Goal: Ask a question

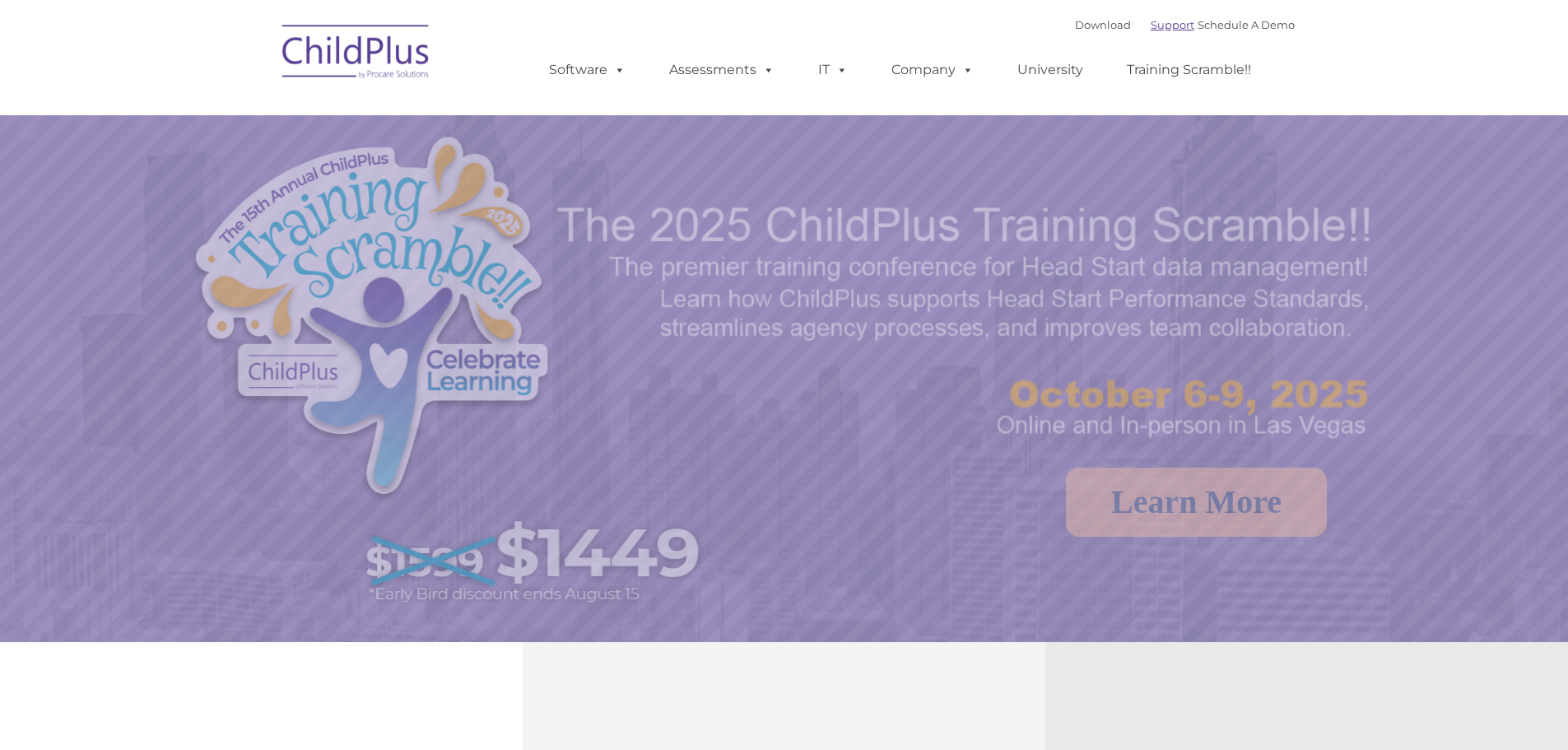
select select "MEDIUM"
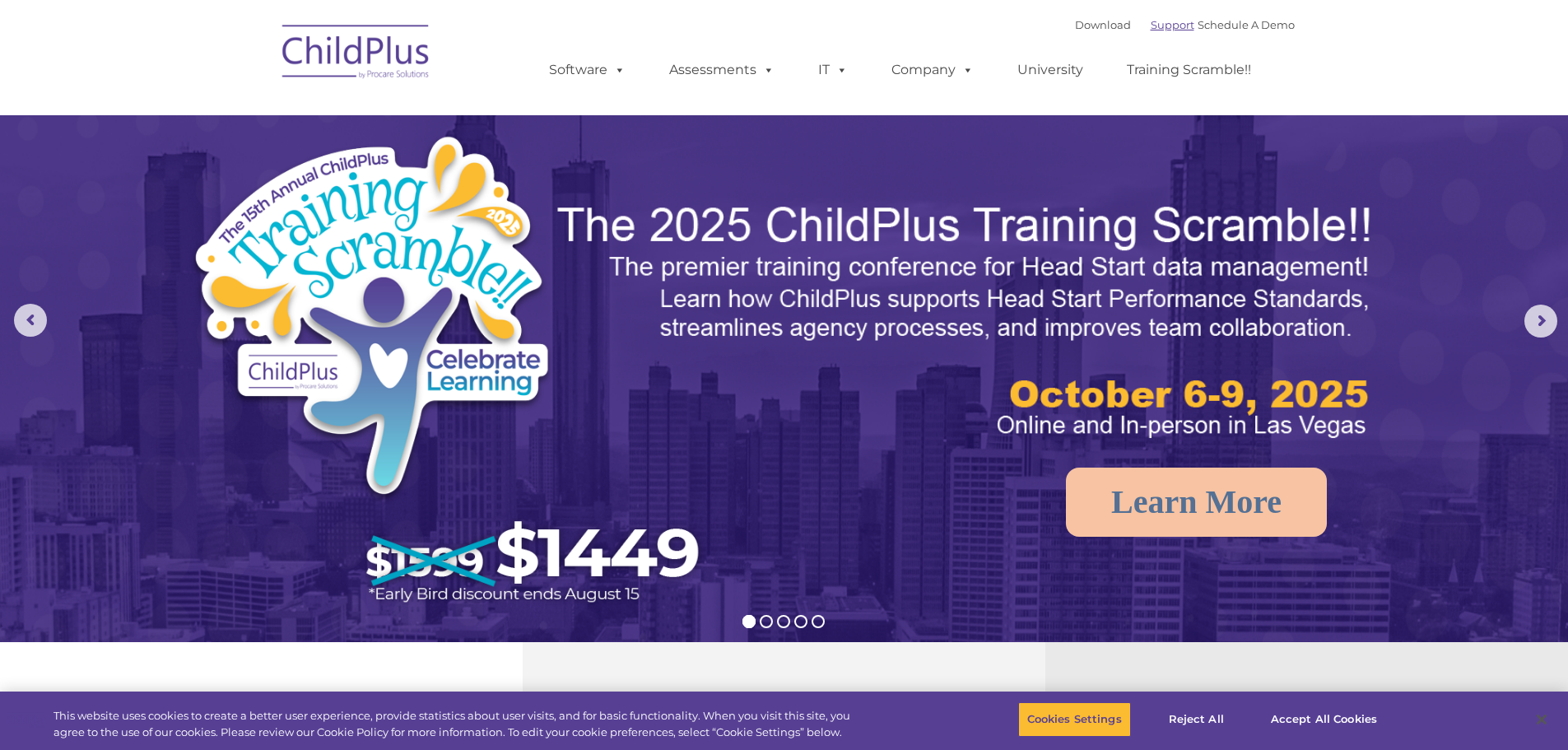
click at [1169, 26] on link "Support" at bounding box center [1172, 25] width 44 height 13
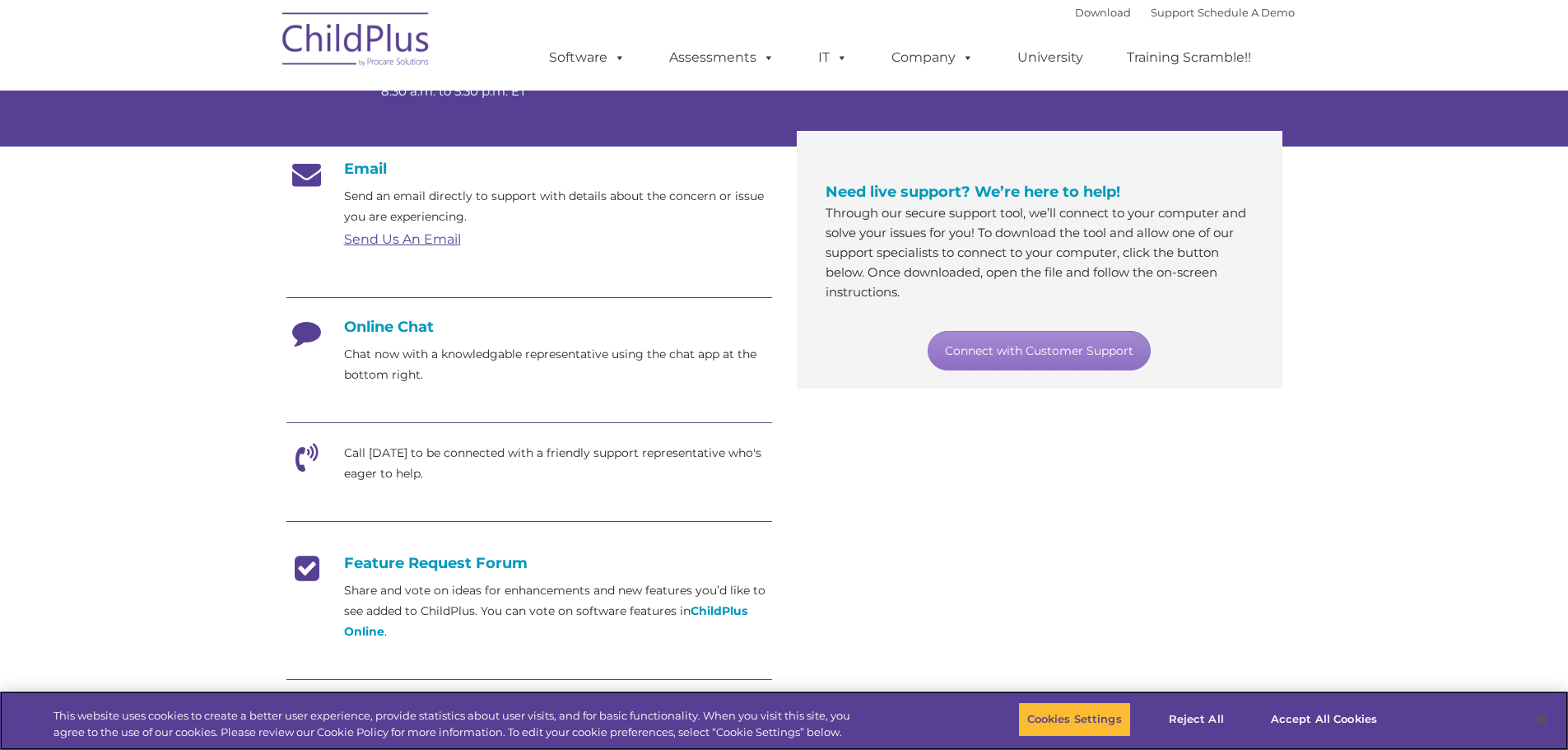
scroll to position [247, 0]
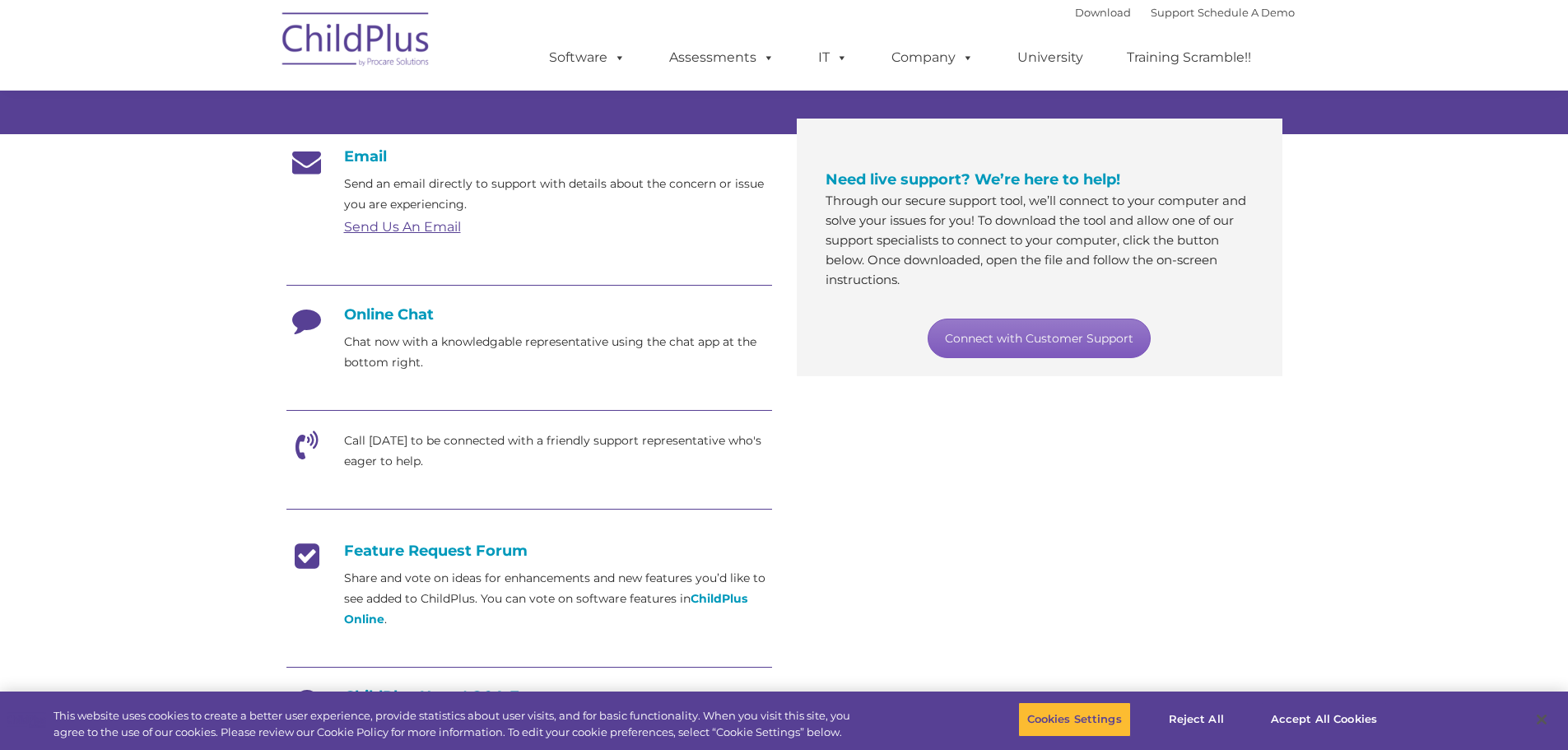
click at [947, 328] on link "Connect with Customer Support" at bounding box center [1039, 337] width 223 height 39
click at [1360, 235] on section "Customer Support Need help with ChildPlus? We offer many convenient ways to con…" at bounding box center [784, 387] width 1568 height 1269
